Goal: Communication & Community: Answer question/provide support

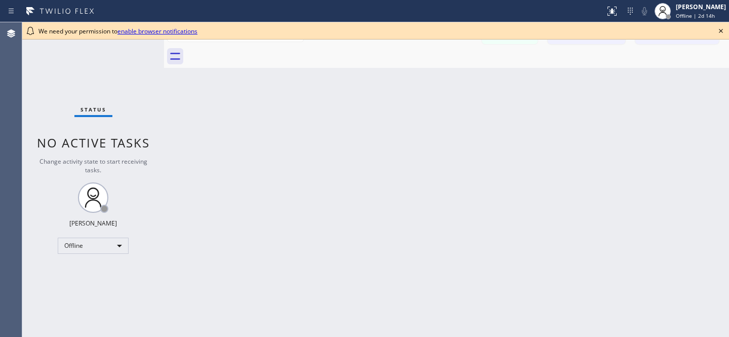
click at [722, 30] on icon at bounding box center [721, 31] width 12 height 12
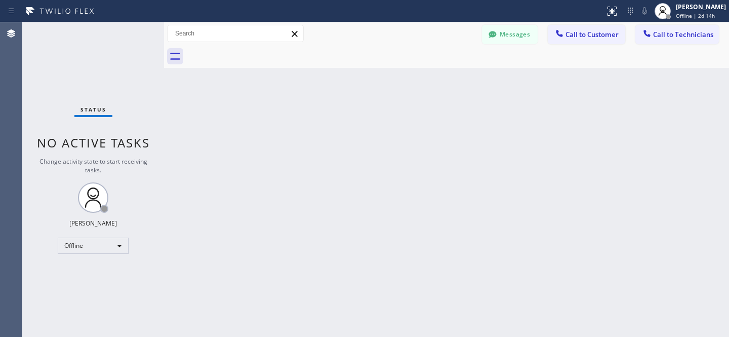
click at [523, 35] on button "Messages" at bounding box center [510, 34] width 56 height 19
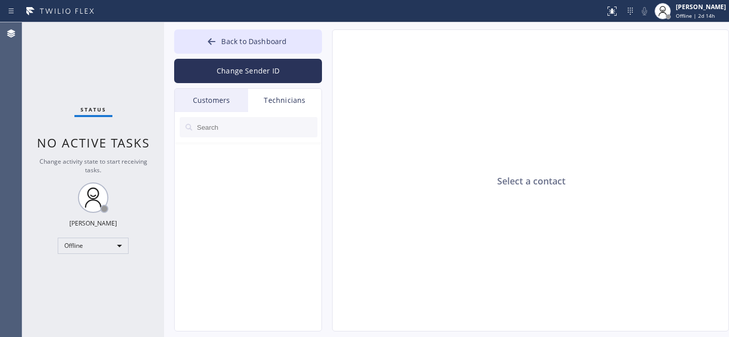
click at [205, 102] on div "Customers" at bounding box center [211, 100] width 73 height 23
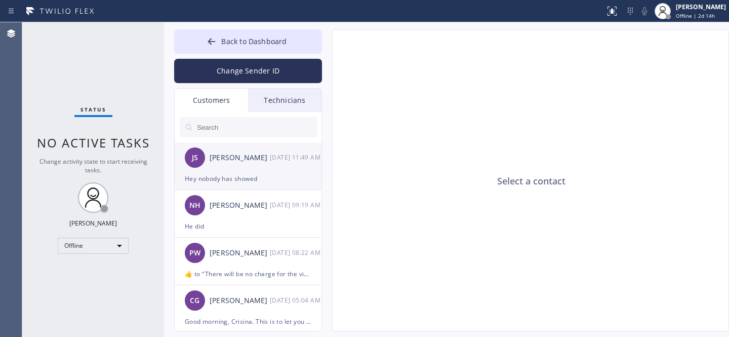
click at [242, 172] on div "JS [PERSON_NAME] [DATE] 11:49 AM" at bounding box center [249, 157] width 148 height 30
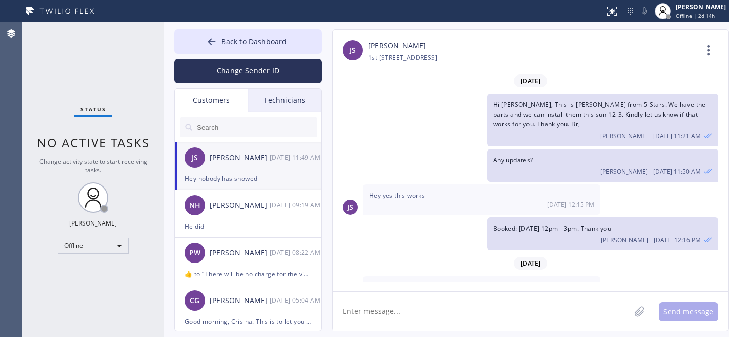
scroll to position [25, 0]
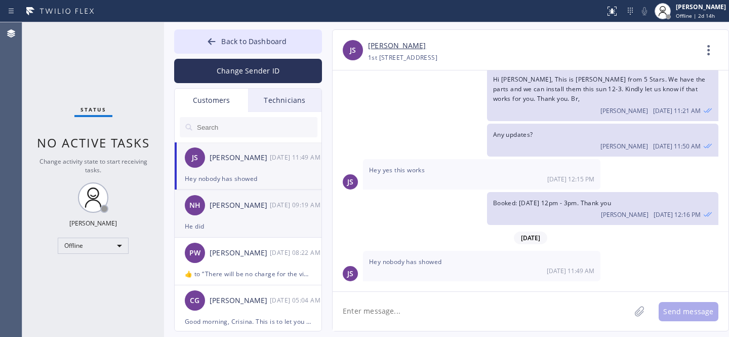
click at [245, 237] on li "NH [PERSON_NAME] [DATE] 09:19 AM He did" at bounding box center [249, 261] width 148 height 48
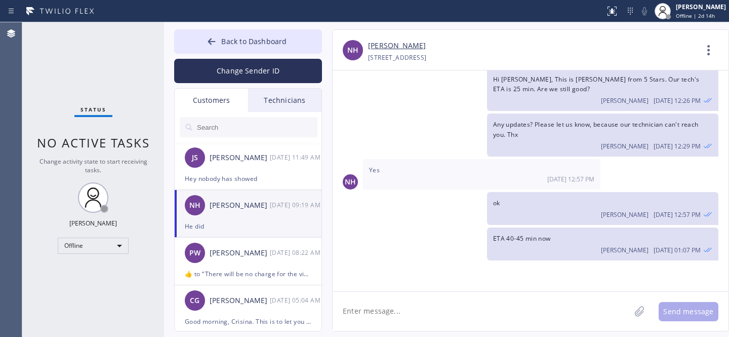
scroll to position [573, 0]
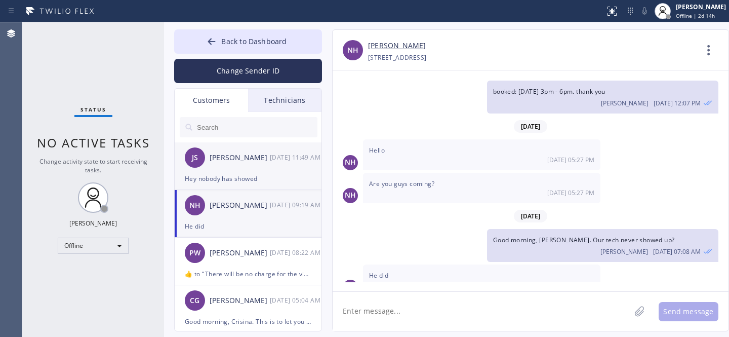
click at [236, 160] on div "[PERSON_NAME]" at bounding box center [240, 158] width 60 height 12
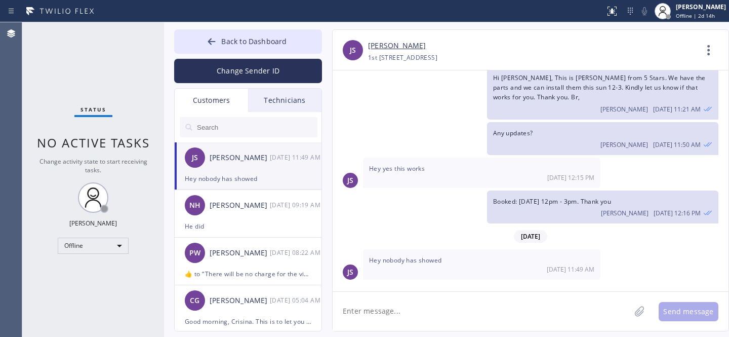
scroll to position [25, 0]
click at [390, 309] on textarea at bounding box center [481, 310] width 298 height 39
type textarea "H"
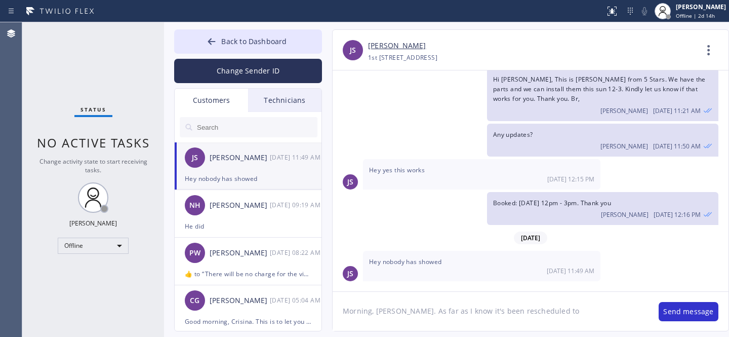
paste textarea "[DATE] 10am - 1pm"
click at [577, 311] on textarea "Morning, [PERSON_NAME]. As far as I know it's been rescheduled to [DATE] 10am -…" at bounding box center [490, 310] width 316 height 39
click at [504, 322] on textarea "Morning, [PERSON_NAME]. As far as I know it's been rescheduled to [DATE] betwee…" at bounding box center [490, 310] width 316 height 39
click at [580, 314] on textarea "Morning, [PERSON_NAME]. As far as I know it's been rescheduled to [DATE] betwee…" at bounding box center [490, 310] width 316 height 39
click at [341, 311] on textarea "Morning, [PERSON_NAME]. As far as I know it's been rescheduled to [DATE] betwee…" at bounding box center [490, 310] width 316 height 39
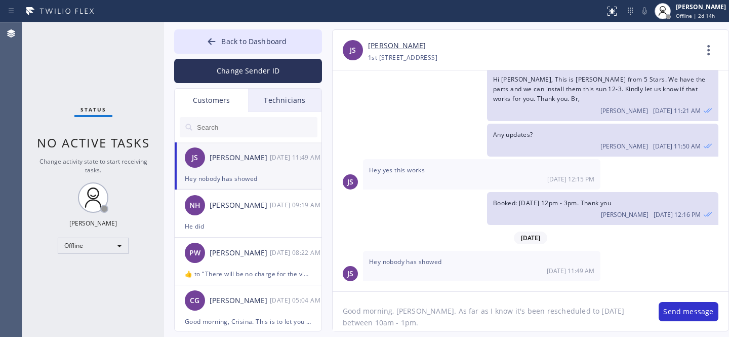
click at [413, 315] on textarea "Good morning, [PERSON_NAME]. As far as I know it's been rescheduled to [DATE] b…" at bounding box center [490, 310] width 316 height 39
click at [408, 322] on textarea "Good morning, [PERSON_NAME]! As far as I know it's been rescheduled to [DATE] b…" at bounding box center [490, 310] width 316 height 39
type textarea "Good morning, [PERSON_NAME]! As far as I know it's been rescheduled to [DATE] b…"
click at [689, 314] on button "Send message" at bounding box center [688, 311] width 60 height 19
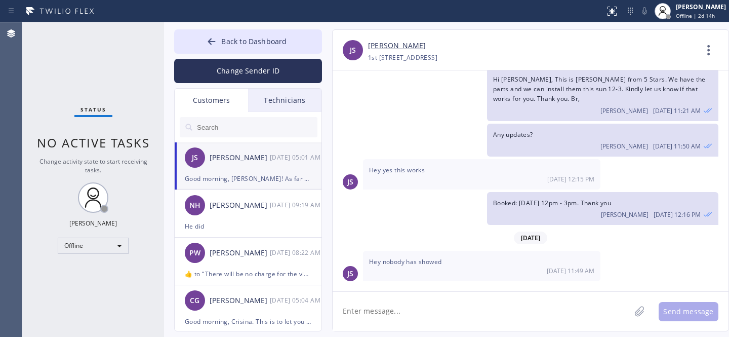
scroll to position [93, 0]
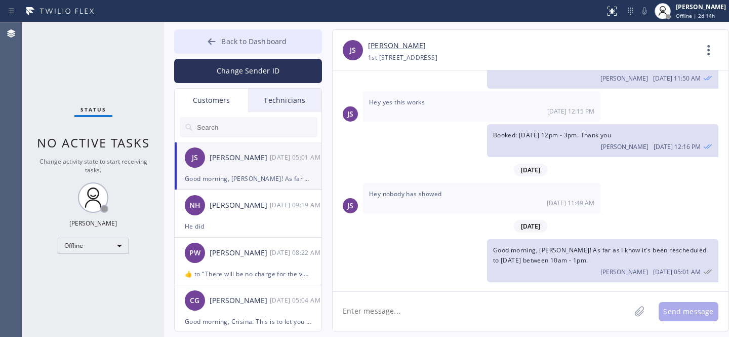
click at [230, 36] on span "Back to Dashboard" at bounding box center [253, 41] width 65 height 10
